Goal: Find specific page/section: Find specific page/section

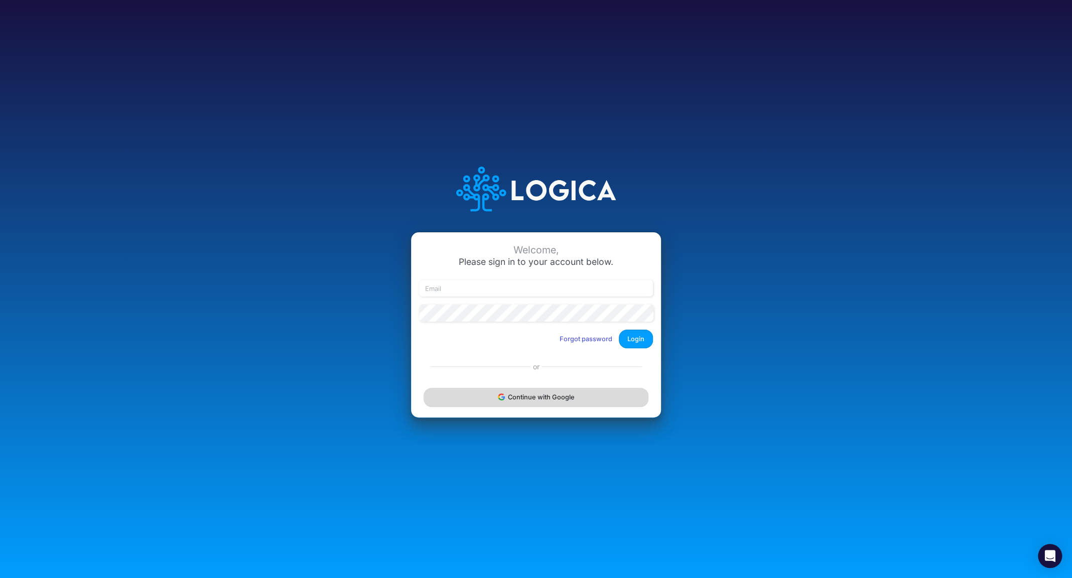
click at [539, 401] on button "Continue with Google" at bounding box center [535, 397] width 225 height 19
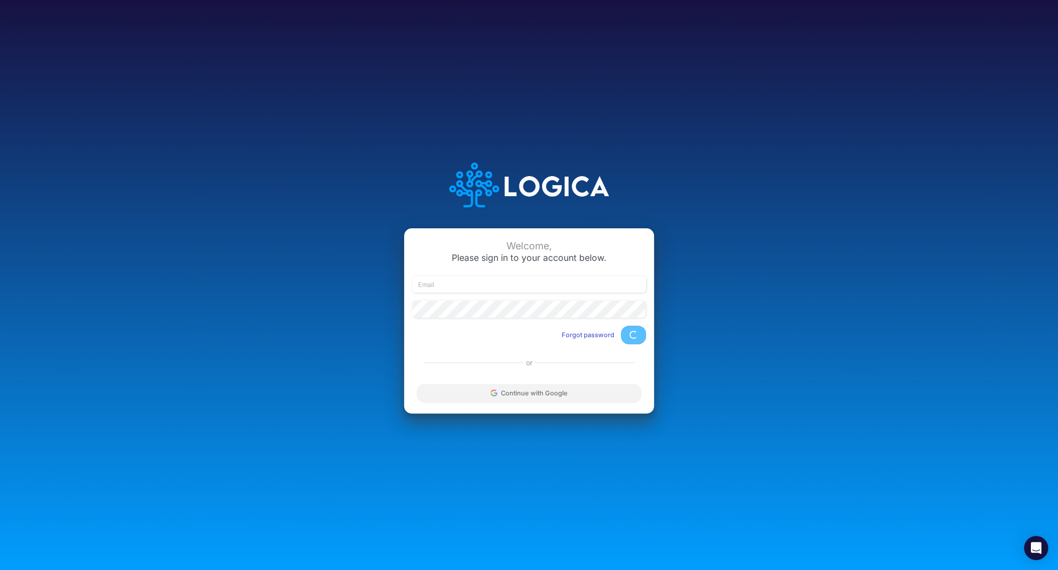
click at [508, 397] on div "Continue with Google" at bounding box center [529, 393] width 250 height 40
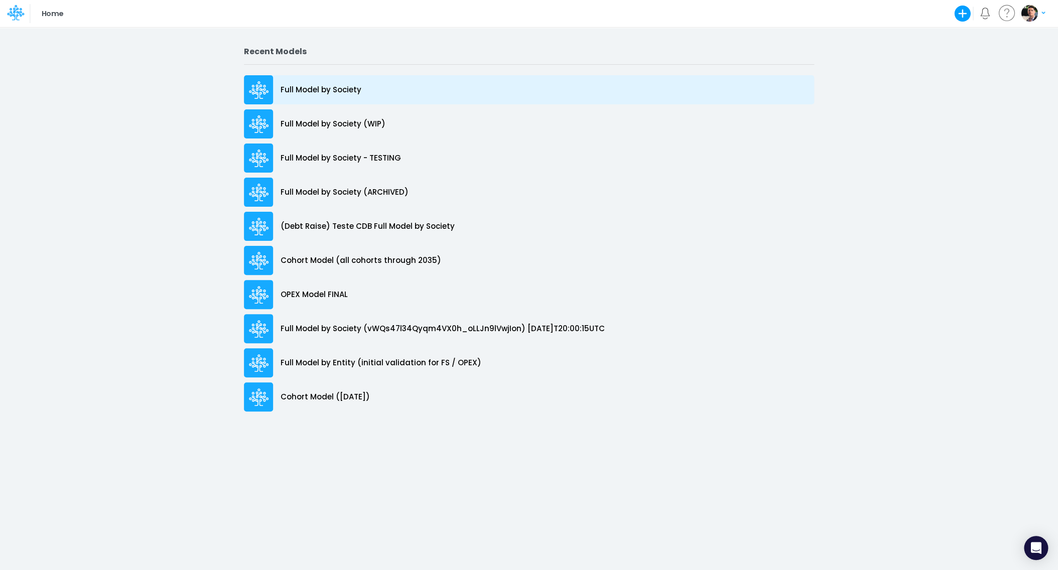
click at [337, 88] on p "Full Model by Society" at bounding box center [320, 90] width 81 height 12
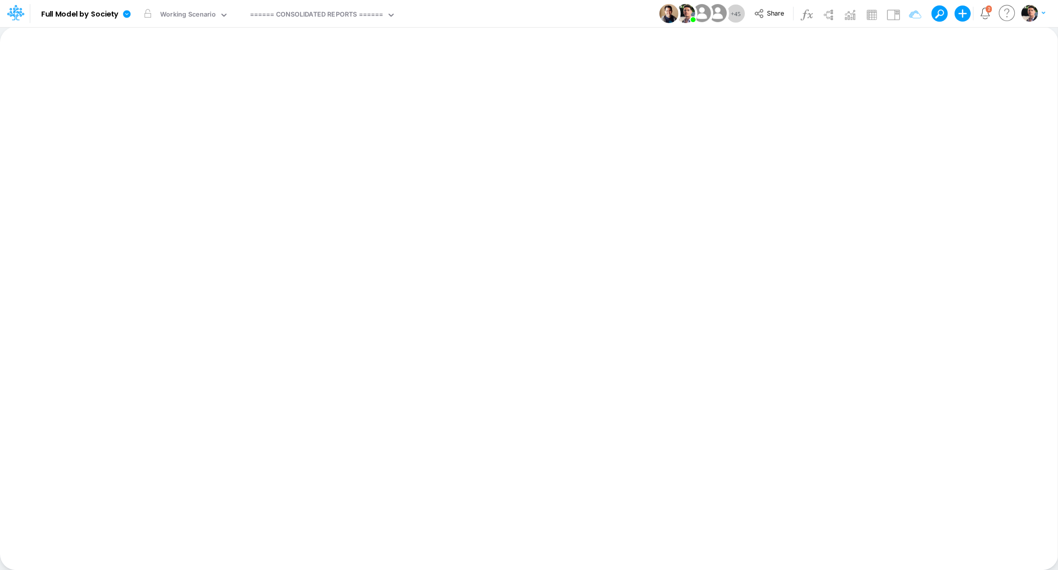
click at [322, 0] on div "Model Full Model by Society Edit model settings Duplicate Import QuickBooks Qui…" at bounding box center [529, 14] width 1058 height 28
click at [313, 9] on div "====== CONSOLIDATED REPORTS ======" at bounding box center [316, 15] width 140 height 15
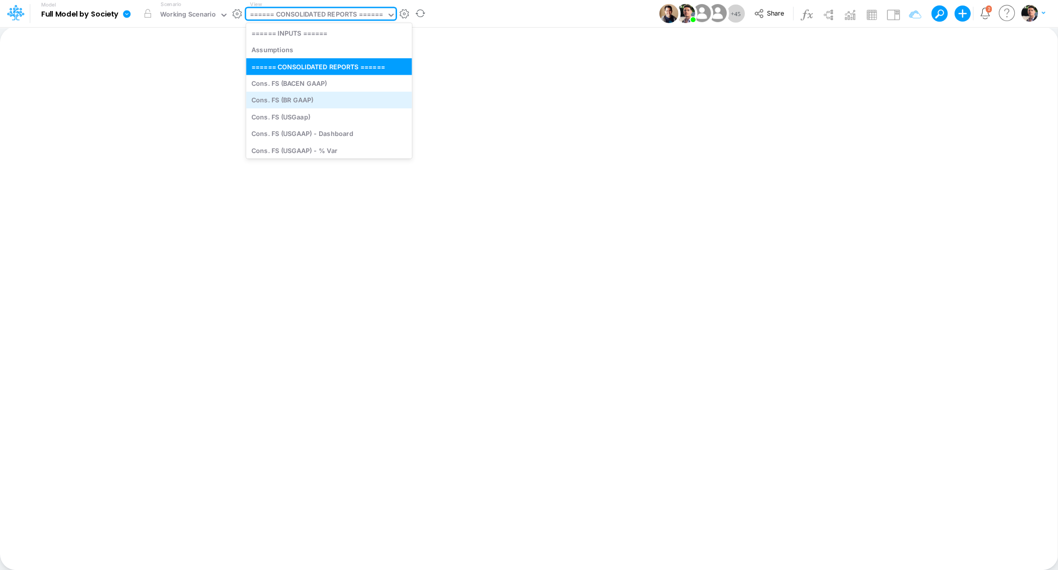
click at [286, 100] on div "Cons. FS (BR GAAP)" at bounding box center [329, 100] width 166 height 17
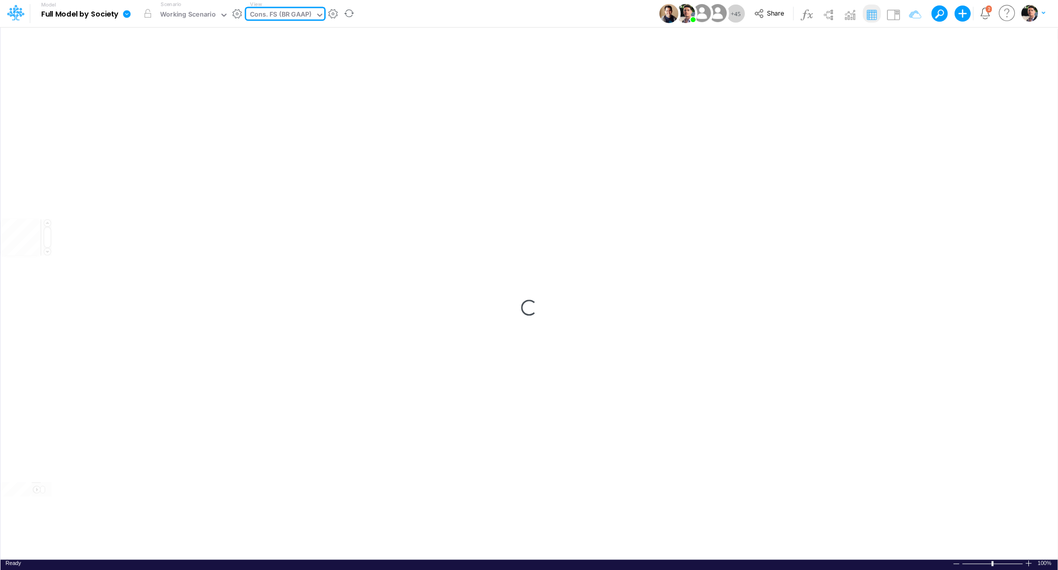
type input "Consolidated FS - BRGAAP"
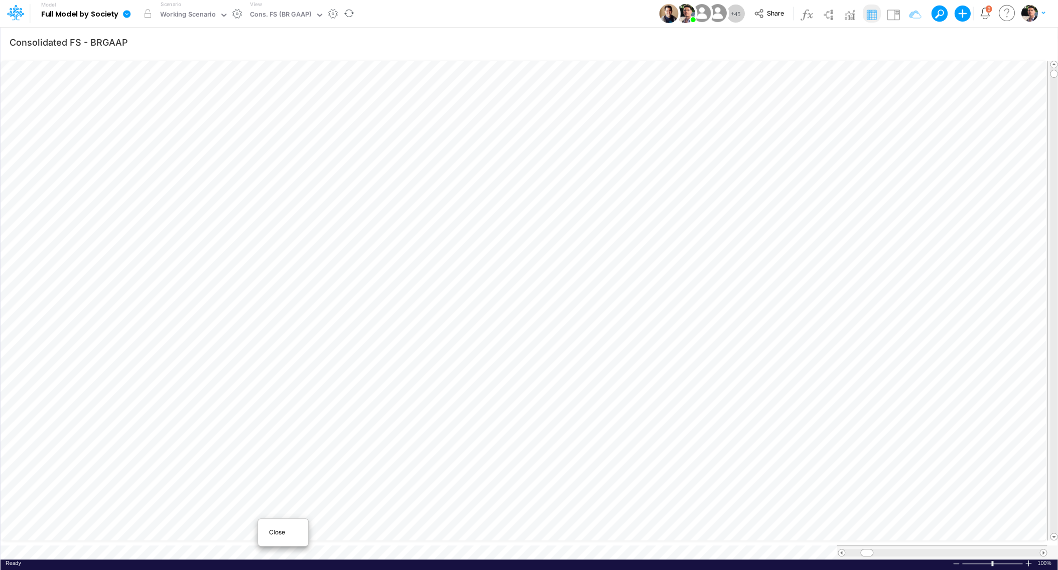
scroll to position [1, 1]
click at [288, 16] on div "Cons. FS (BR GAAP)" at bounding box center [280, 16] width 62 height 12
click at [291, 14] on div "Cons. FS (BR GAAP)" at bounding box center [280, 16] width 62 height 12
type input "i"
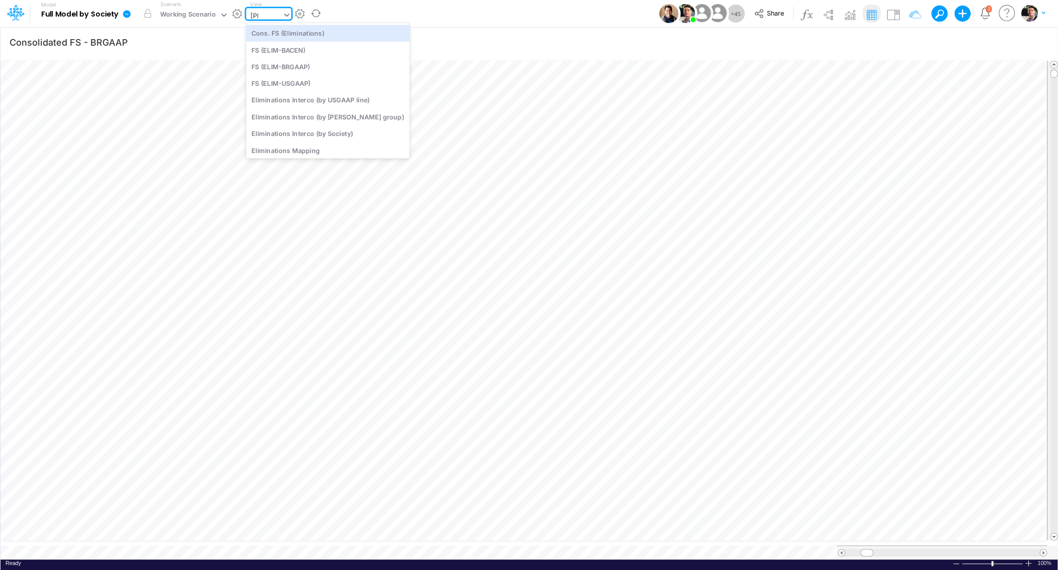
type input "elim"
click at [296, 130] on div "Eliminations Interco (by Society)" at bounding box center [328, 133] width 164 height 17
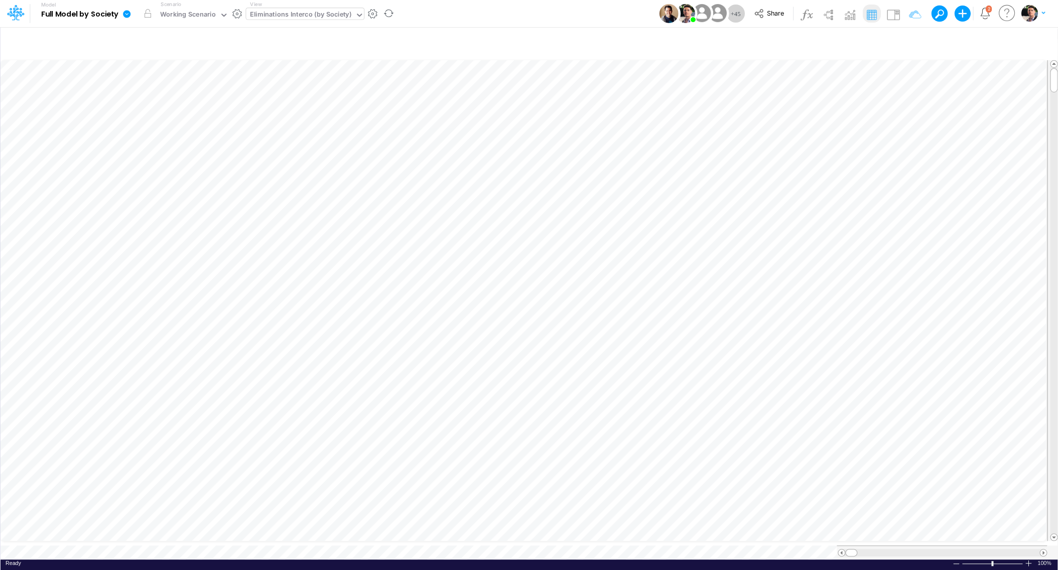
scroll to position [4, 32]
click at [287, 12] on div "Eliminations Interco (by Society)" at bounding box center [299, 16] width 101 height 12
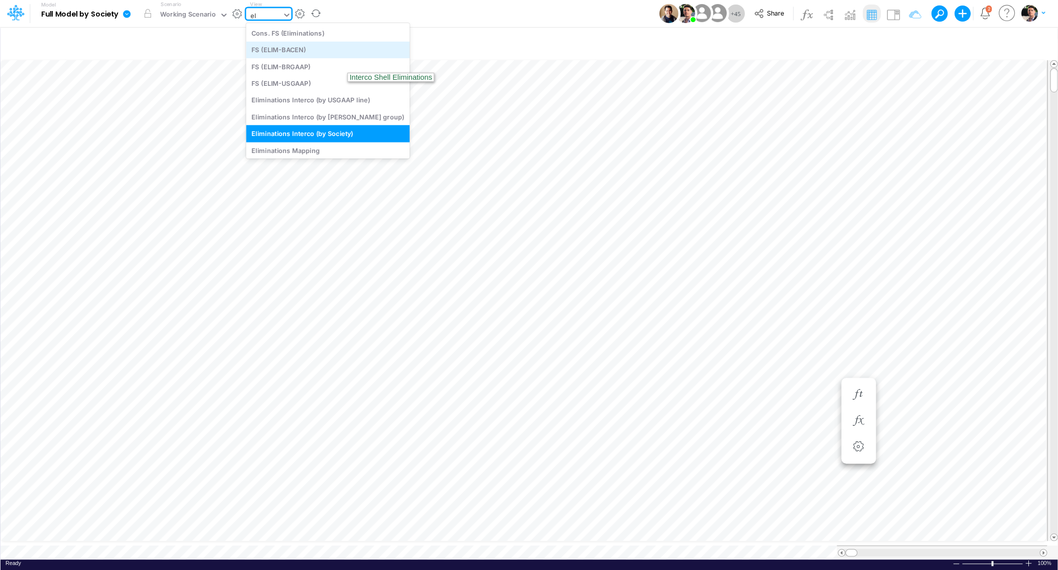
type input "e"
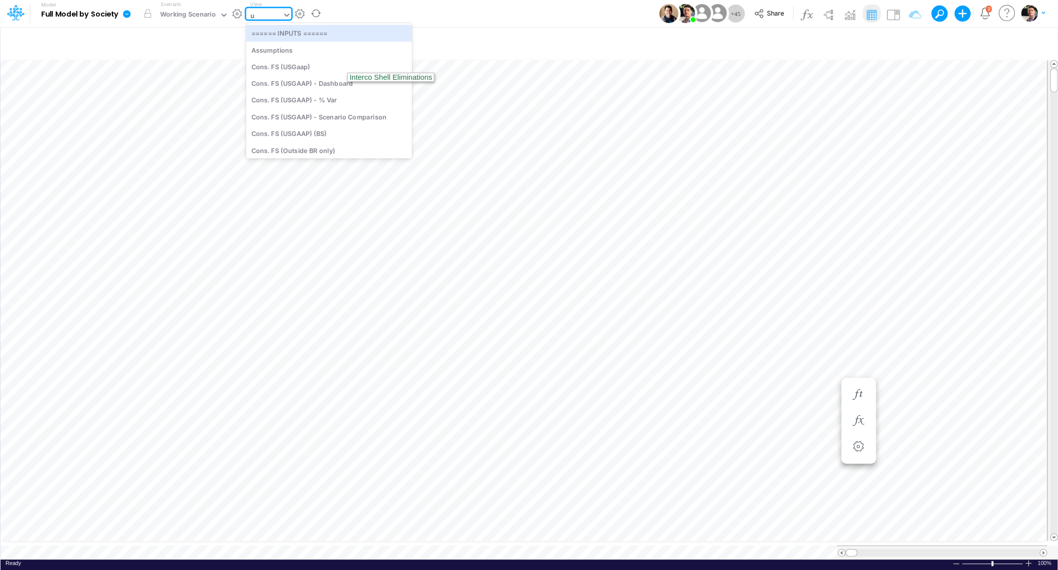
type input "usg"
click at [296, 33] on div "Cons. FS (USGaap)" at bounding box center [319, 33] width 146 height 17
type input "Consolidated FS - USGAAP"
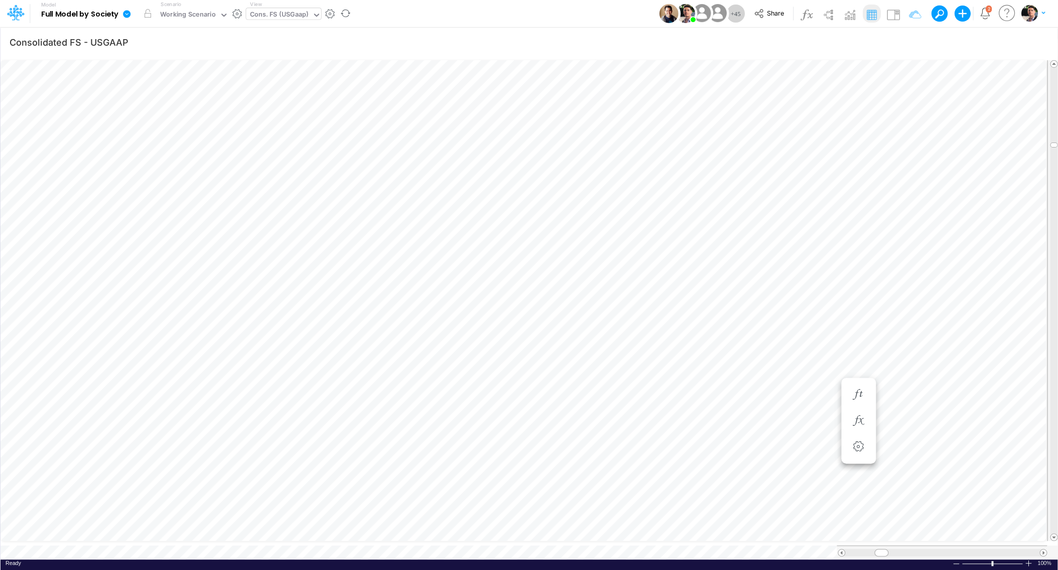
scroll to position [8, 50]
click at [1046, 549] on div at bounding box center [1043, 553] width 8 height 8
click at [1041, 549] on span at bounding box center [1042, 552] width 7 height 7
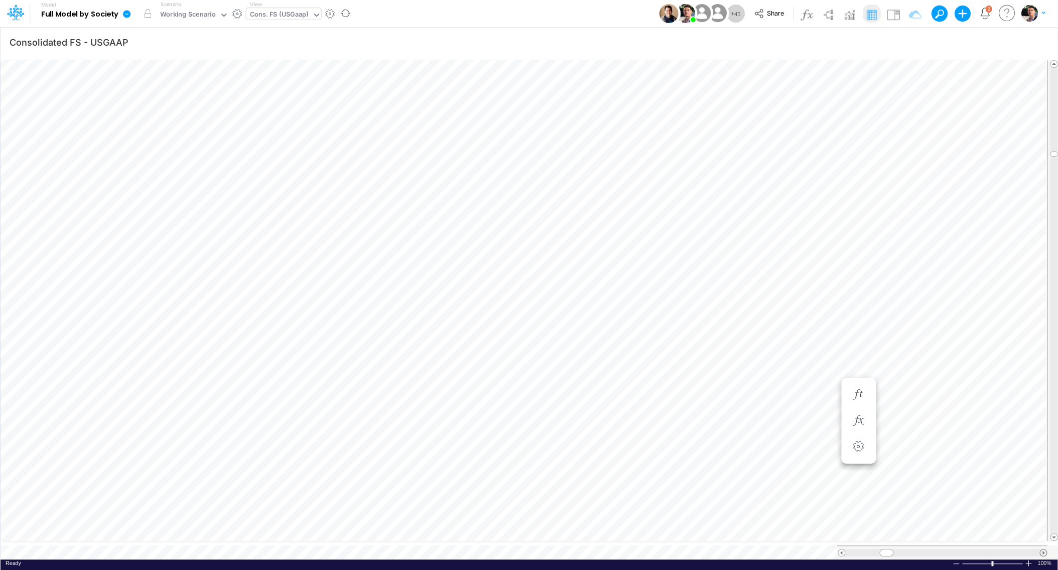
click at [1041, 549] on span at bounding box center [1042, 552] width 7 height 7
click at [1040, 549] on span at bounding box center [1042, 552] width 7 height 7
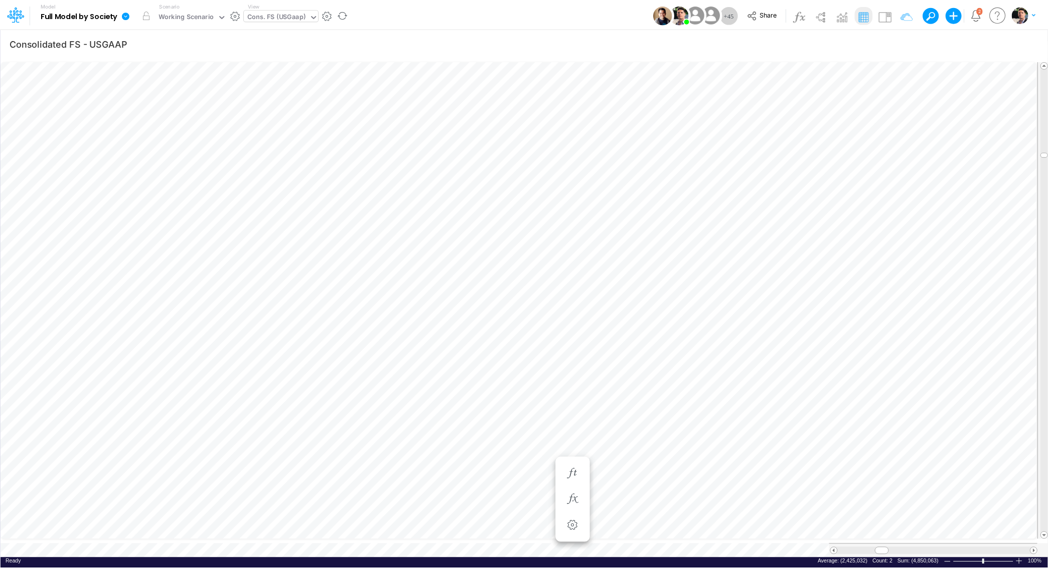
scroll to position [4, 34]
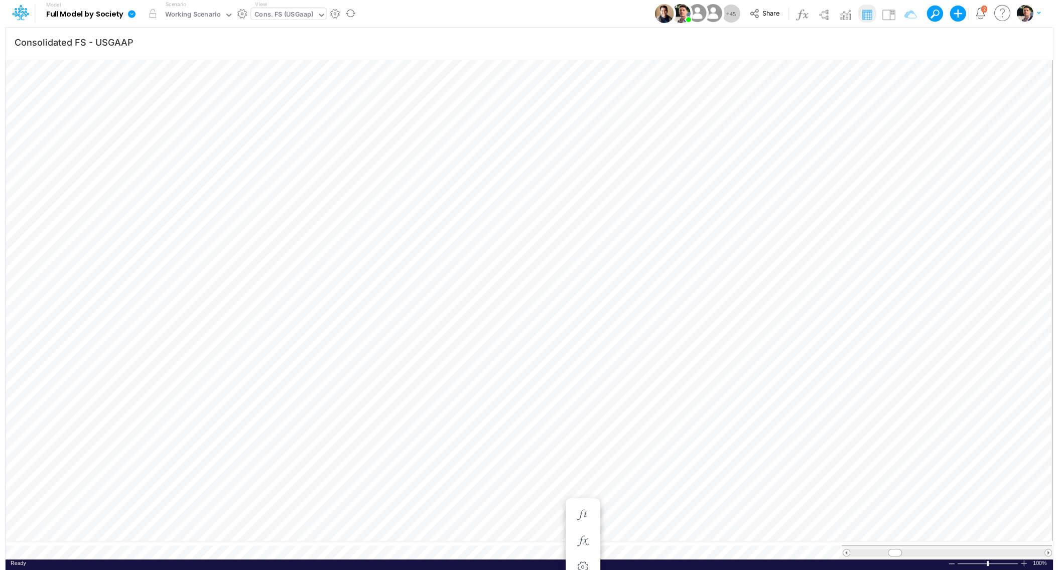
scroll to position [4, 31]
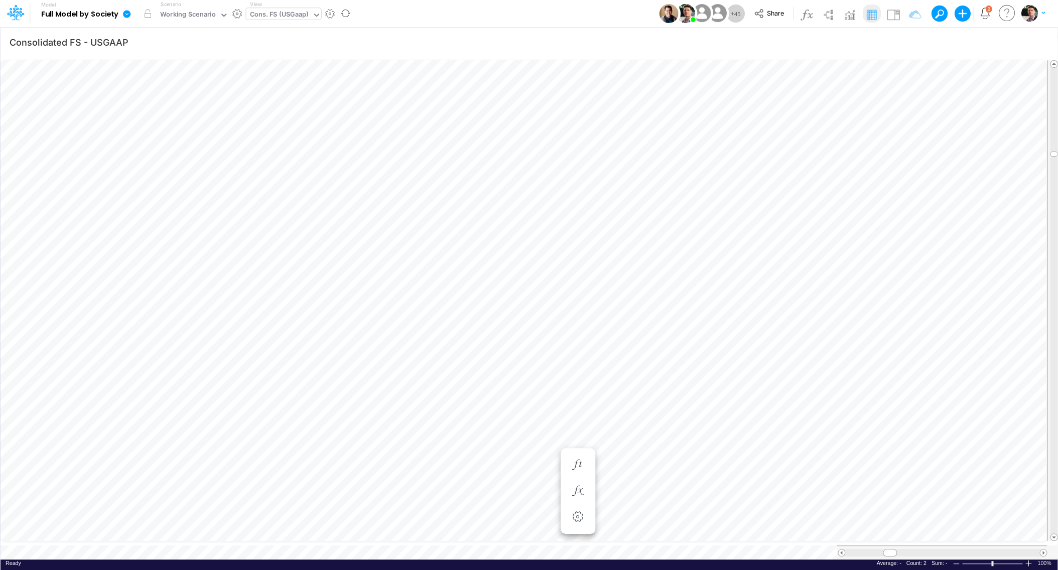
scroll to position [4, 32]
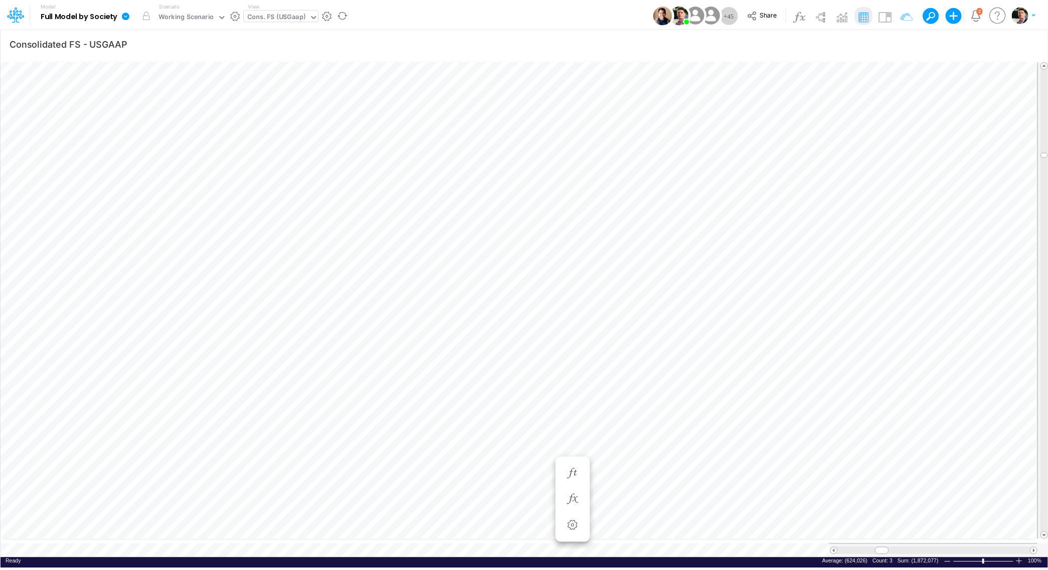
scroll to position [4, 34]
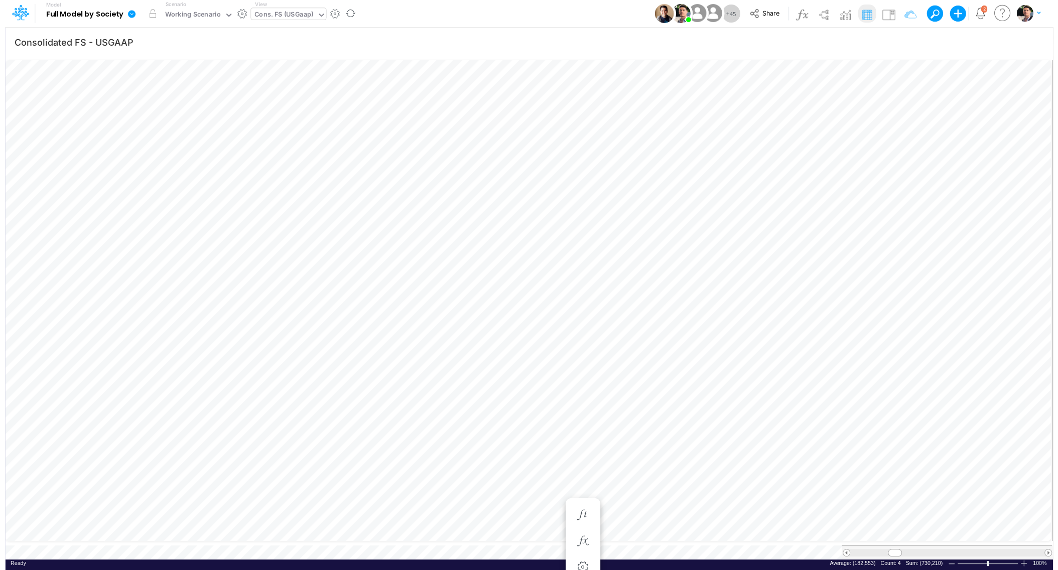
scroll to position [4, 32]
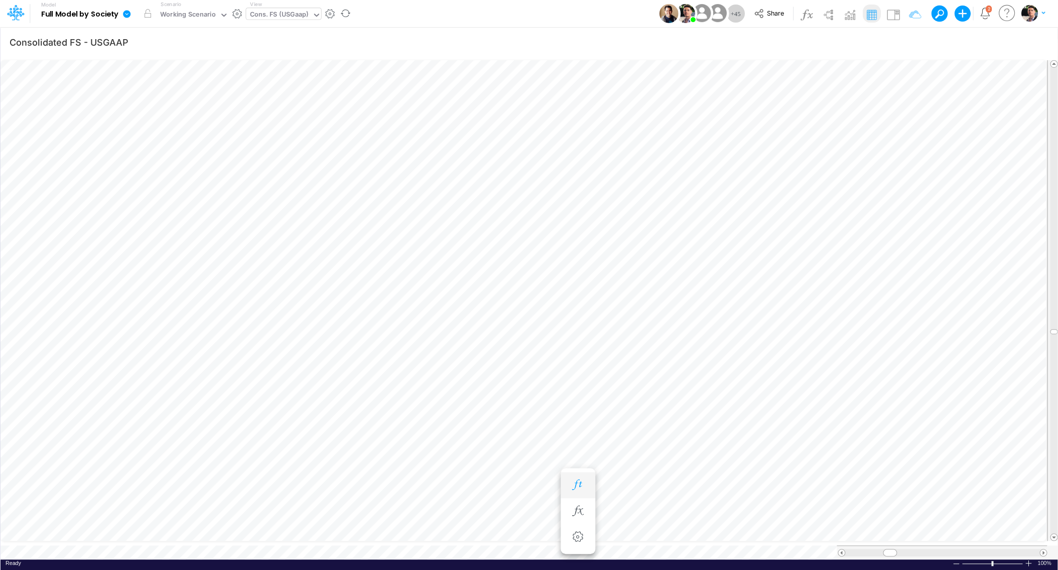
scroll to position [4, 34]
click at [1016, 549] on div at bounding box center [942, 553] width 194 height 8
drag, startPoint x: 906, startPoint y: 546, endPoint x: 1031, endPoint y: 549, distance: 125.0
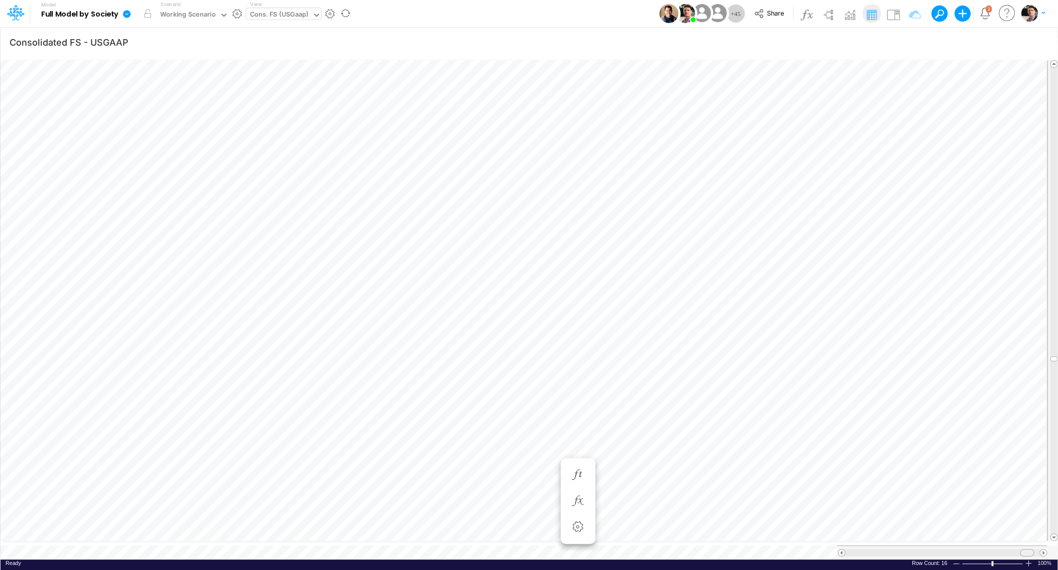
click at [1031, 549] on div at bounding box center [941, 552] width 210 height 14
click at [843, 549] on span at bounding box center [841, 552] width 7 height 7
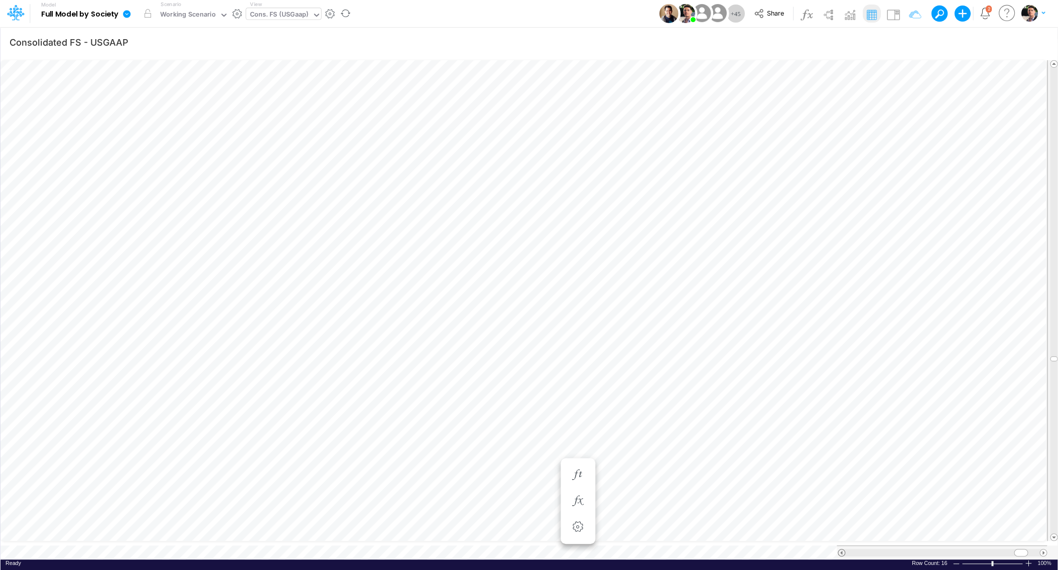
click at [843, 549] on span at bounding box center [841, 552] width 7 height 7
